Goal: Task Accomplishment & Management: Manage account settings

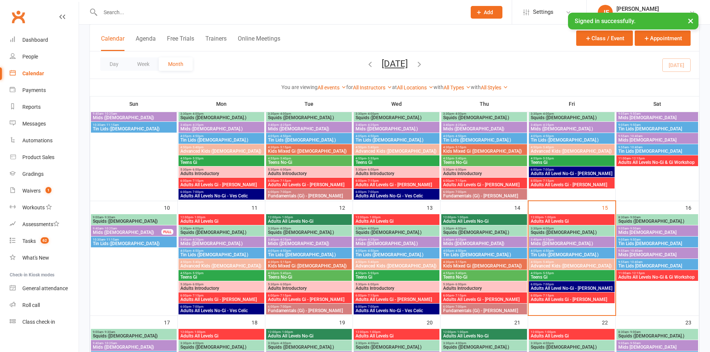
click at [390, 169] on span "5:30pm - 6:00pm" at bounding box center [396, 169] width 83 height 3
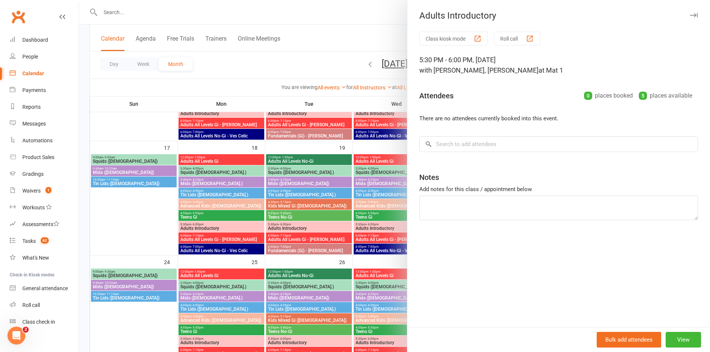
scroll to position [372, 0]
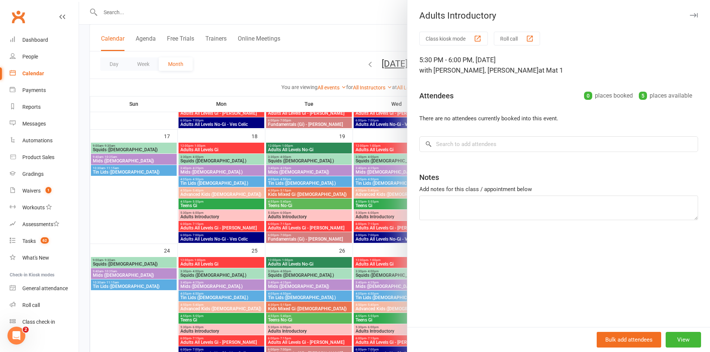
click at [313, 248] on div at bounding box center [394, 176] width 631 height 352
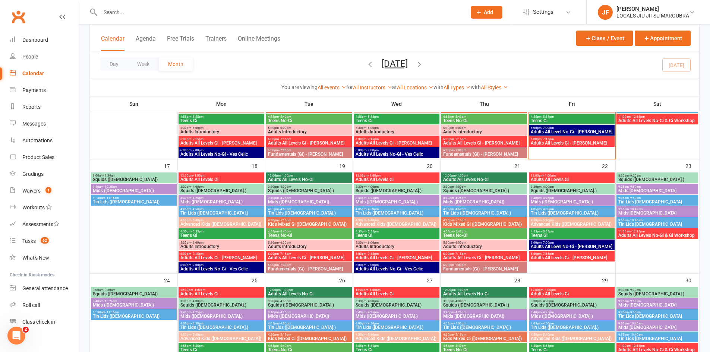
scroll to position [329, 0]
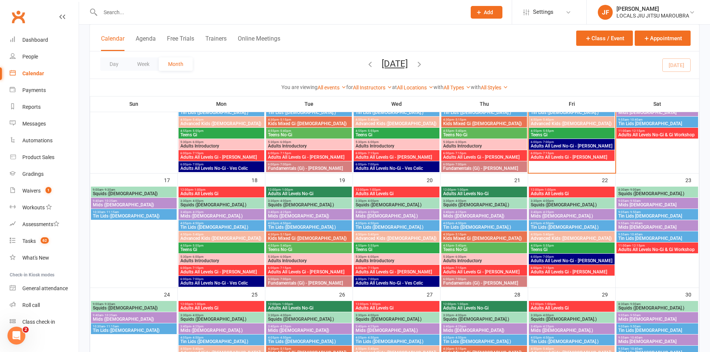
click at [495, 224] on span "4:05pm - 4:50pm" at bounding box center [483, 223] width 83 height 3
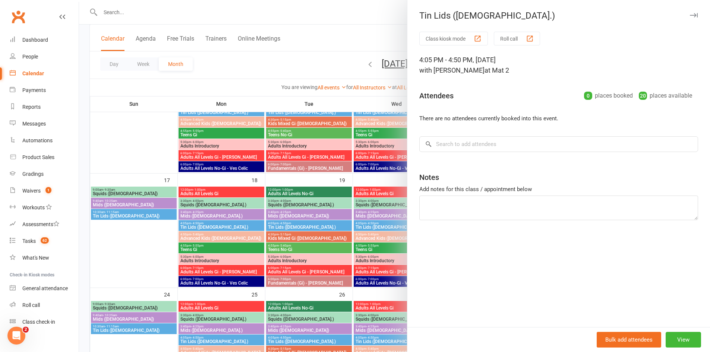
click at [388, 147] on div at bounding box center [394, 176] width 631 height 352
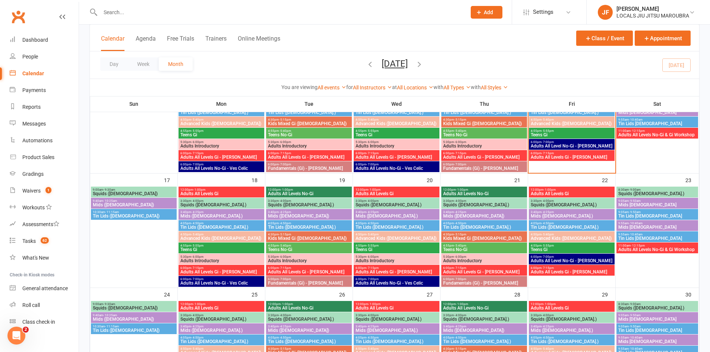
click at [388, 147] on span "Adults Introductory" at bounding box center [396, 146] width 83 height 4
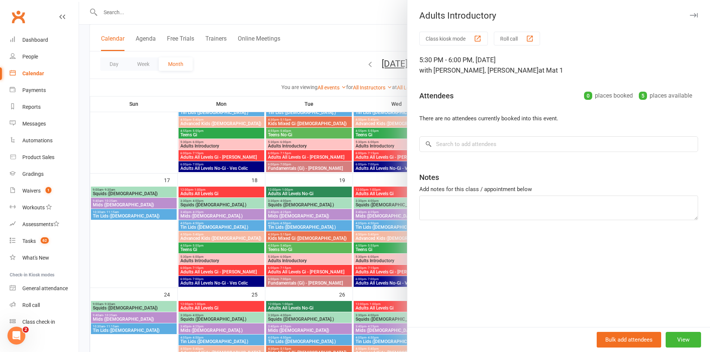
click at [371, 212] on div at bounding box center [394, 176] width 631 height 352
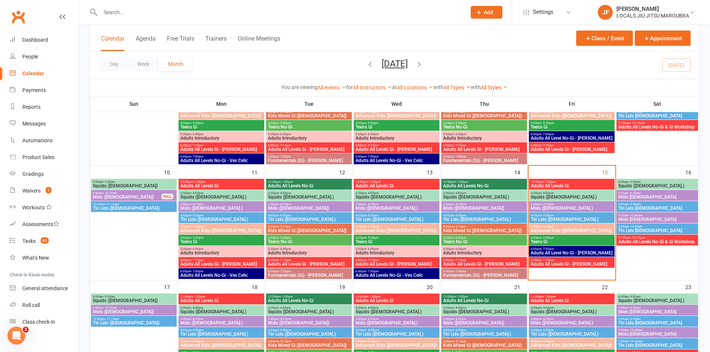
scroll to position [217, 0]
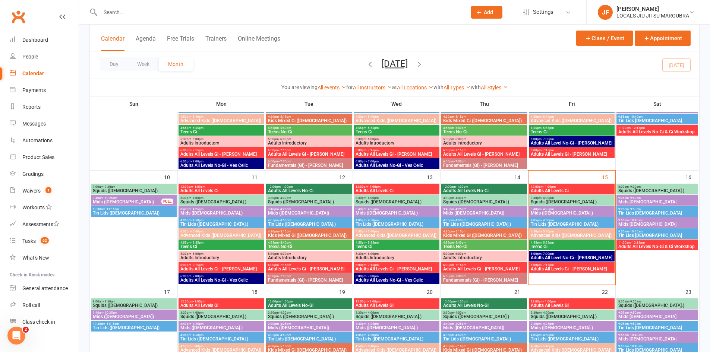
click at [522, 165] on span "Fundamentals (Gi) - [PERSON_NAME]" at bounding box center [483, 165] width 83 height 4
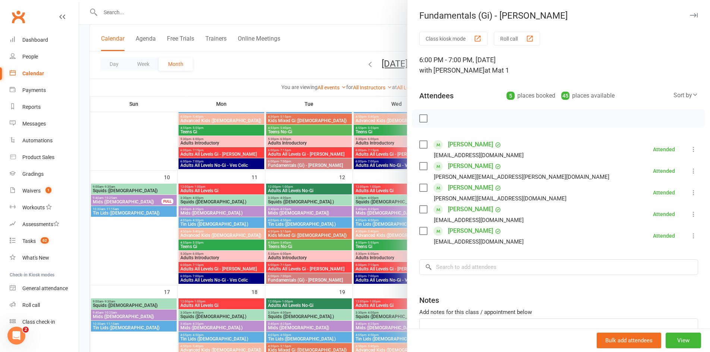
click at [368, 188] on div at bounding box center [394, 176] width 631 height 352
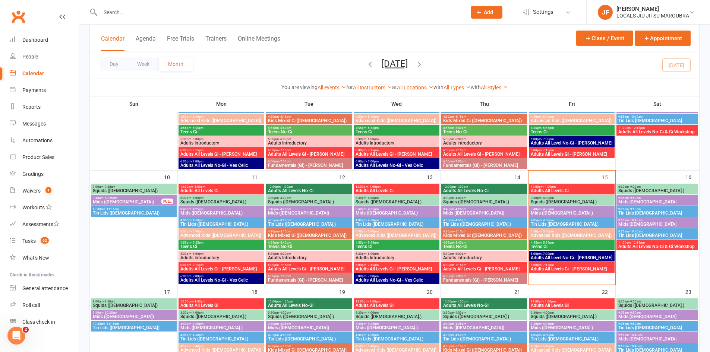
click at [581, 207] on span "3:40pm - 4:25pm" at bounding box center [571, 208] width 83 height 3
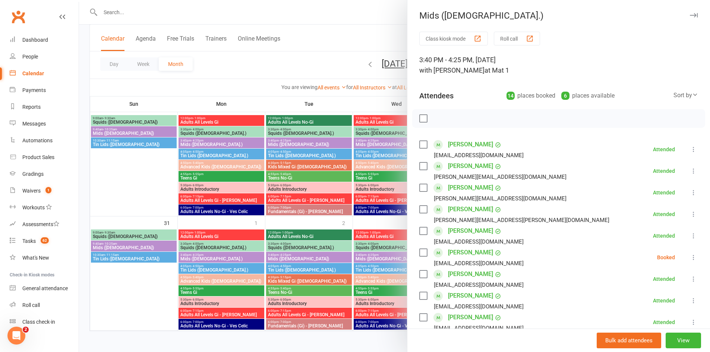
scroll to position [515, 0]
click at [318, 150] on div at bounding box center [394, 176] width 631 height 352
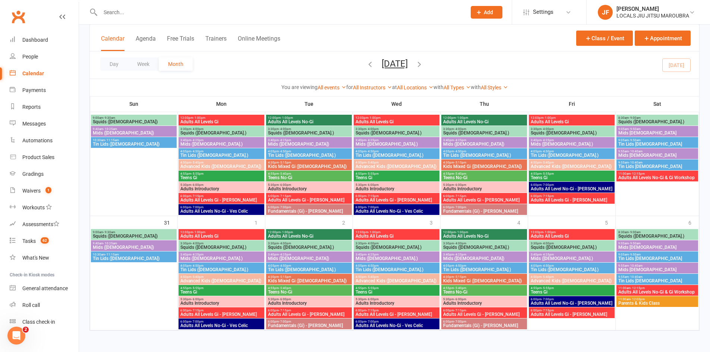
click at [320, 145] on span "Mids ([DEMOGRAPHIC_DATA])" at bounding box center [308, 144] width 83 height 4
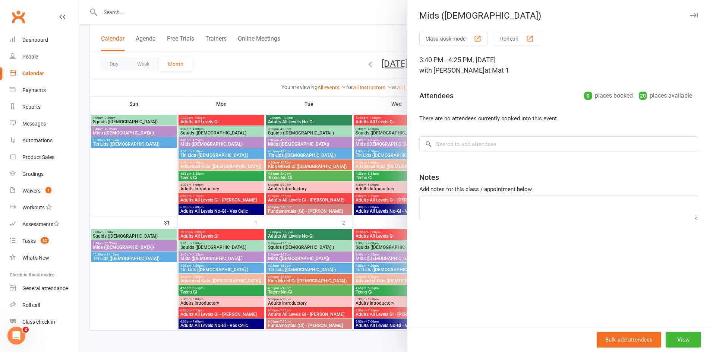
click at [326, 158] on div at bounding box center [394, 176] width 631 height 352
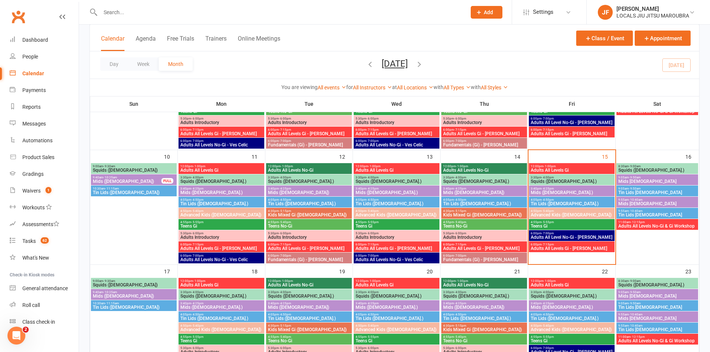
scroll to position [217, 0]
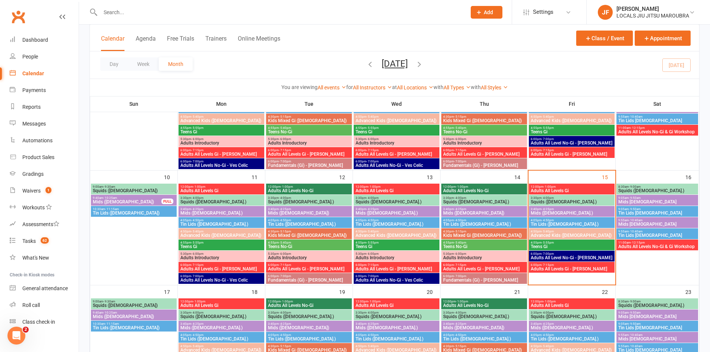
click at [554, 201] on span "Squids ([DEMOGRAPHIC_DATA].)" at bounding box center [571, 202] width 83 height 4
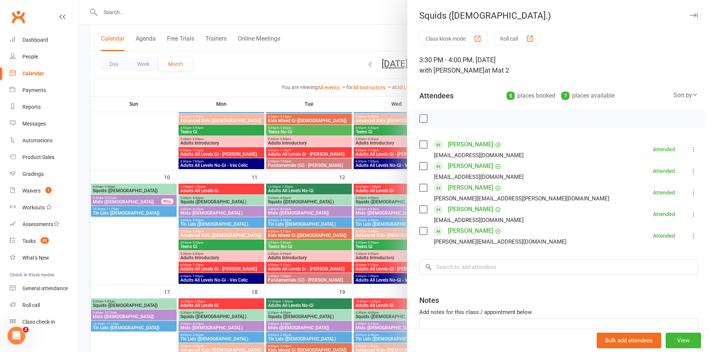
click at [373, 232] on div at bounding box center [394, 176] width 631 height 352
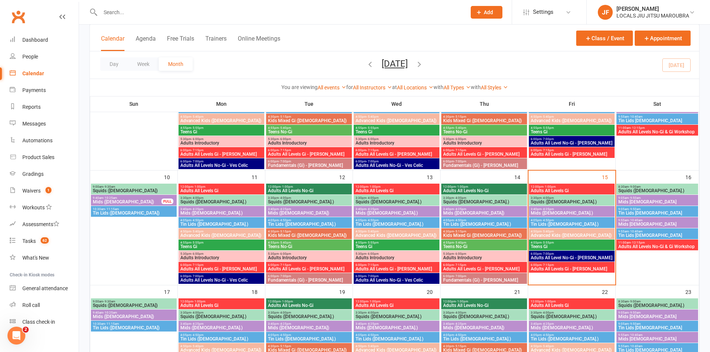
click at [478, 191] on span "Adults All Levels No-Gi" at bounding box center [483, 190] width 83 height 4
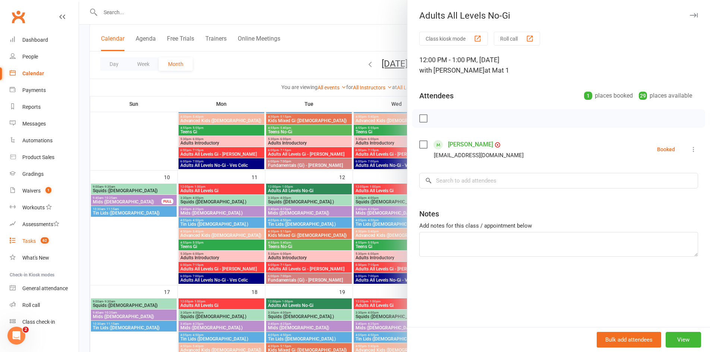
click at [31, 236] on link "Tasks 62" at bounding box center [44, 241] width 69 height 17
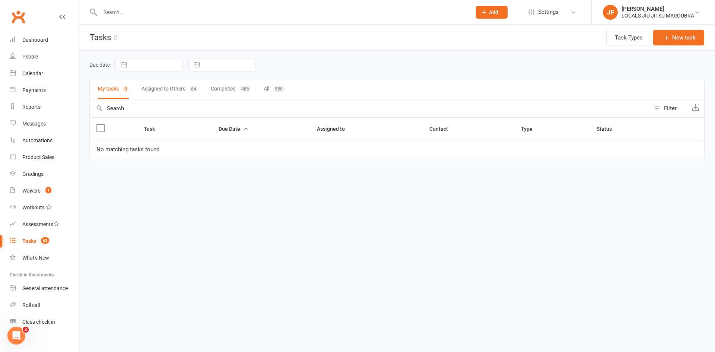
click at [178, 84] on button "Assigned to Others 64" at bounding box center [170, 89] width 57 height 20
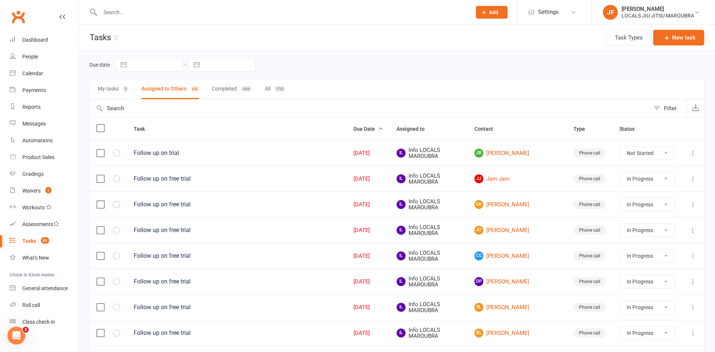
select select "started"
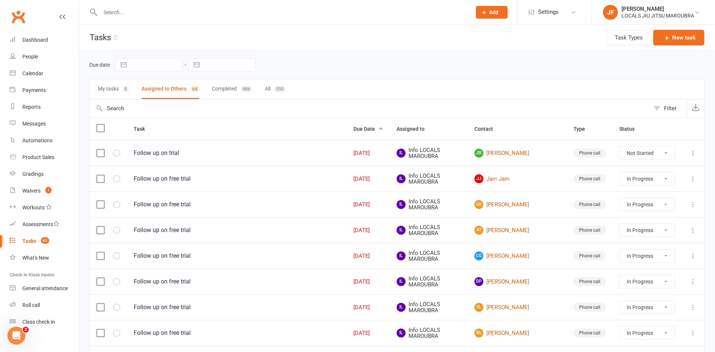
select select "started"
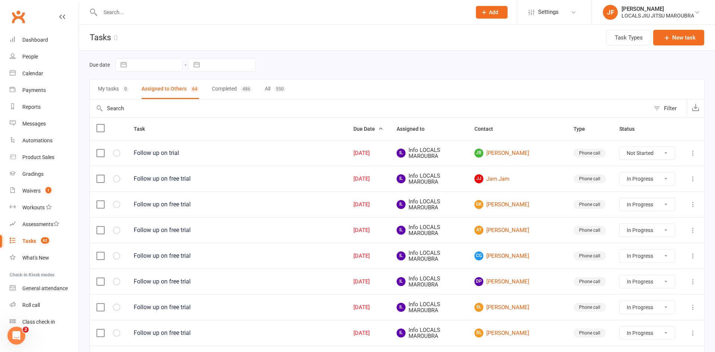
select select "started"
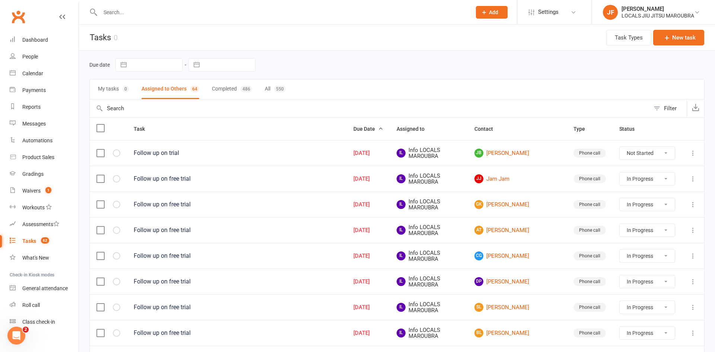
select select "started"
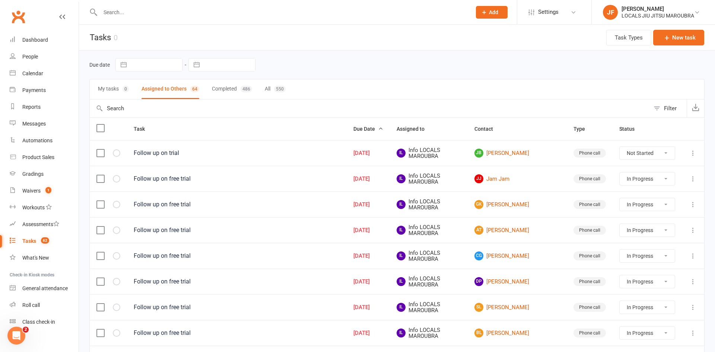
select select "started"
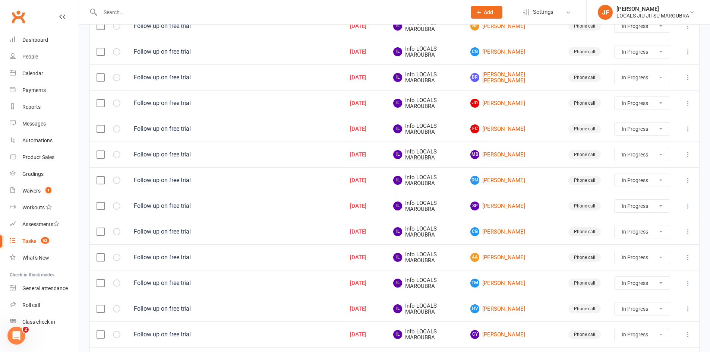
scroll to position [335, 0]
